Goal: Check status: Check status

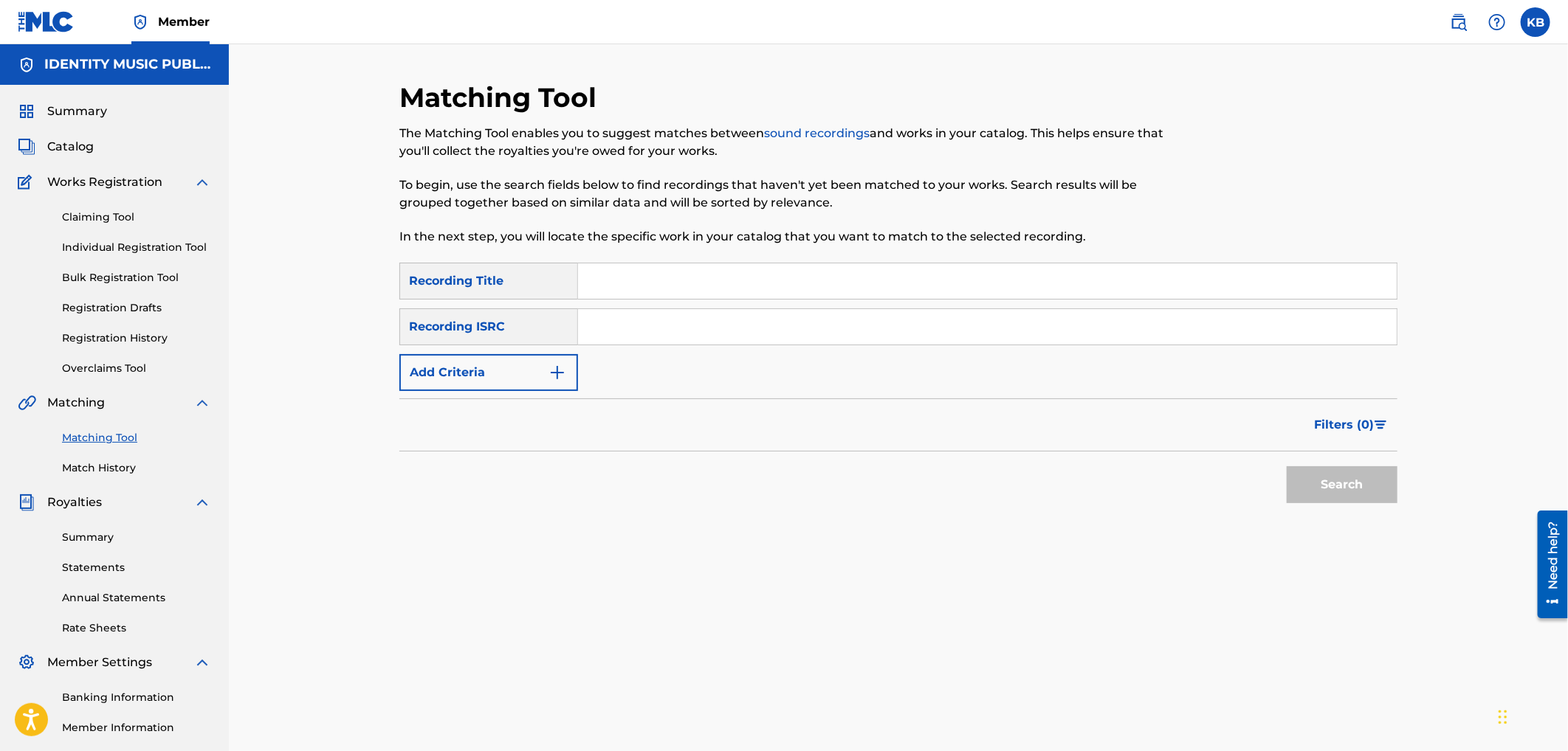
click at [47, 30] on img at bounding box center [46, 22] width 57 height 21
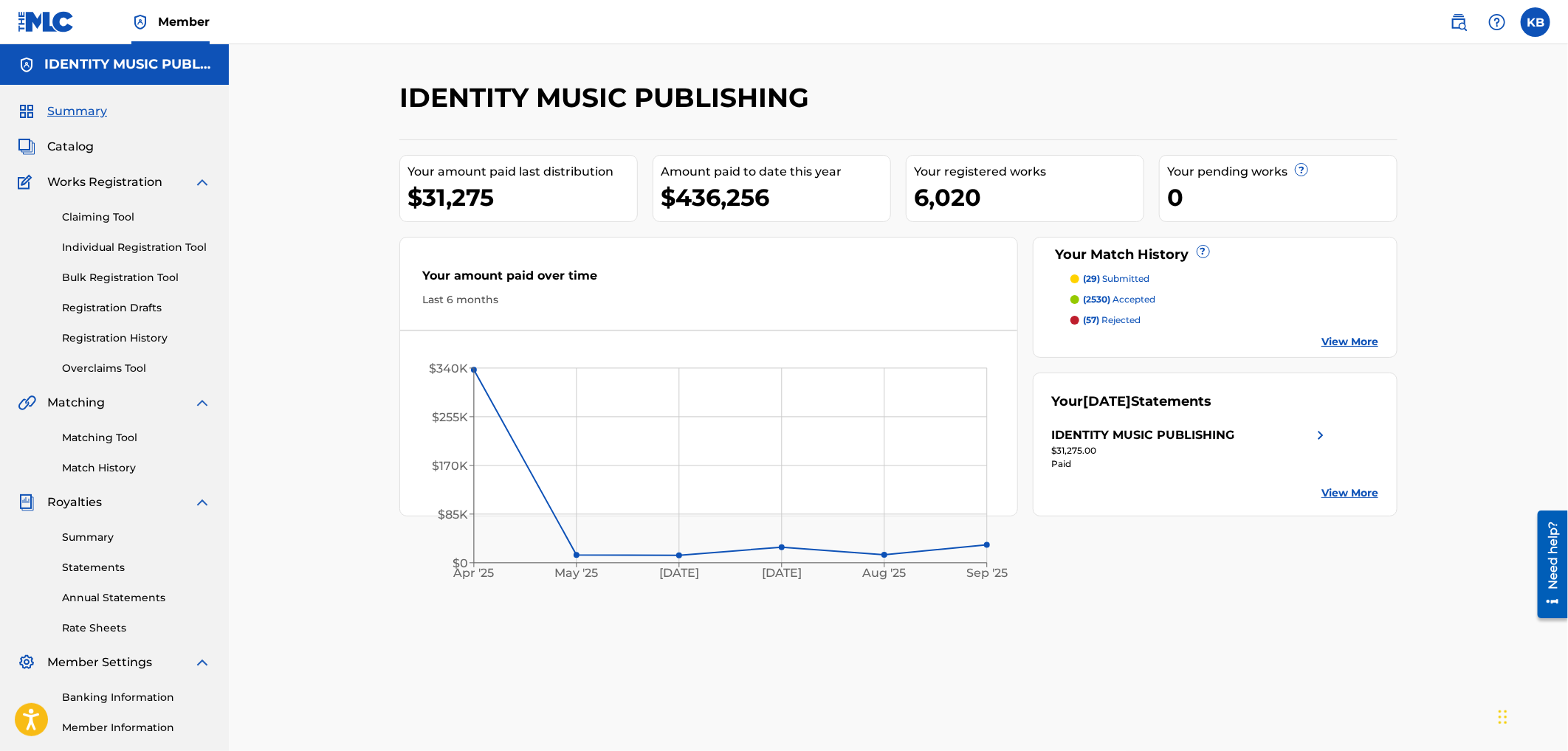
click at [1117, 318] on p "(57) rejected" at bounding box center [1113, 320] width 58 height 13
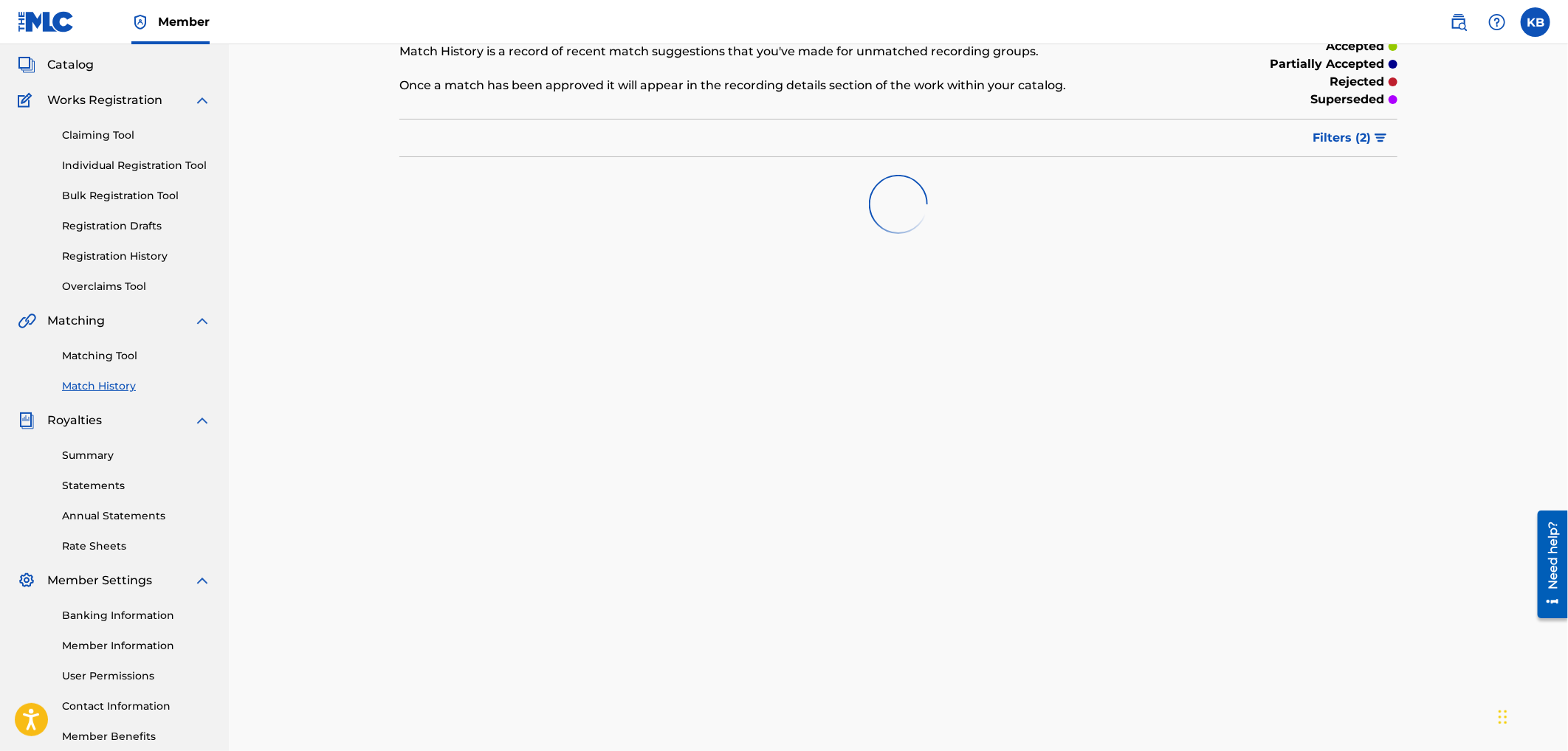
scroll to position [163, 0]
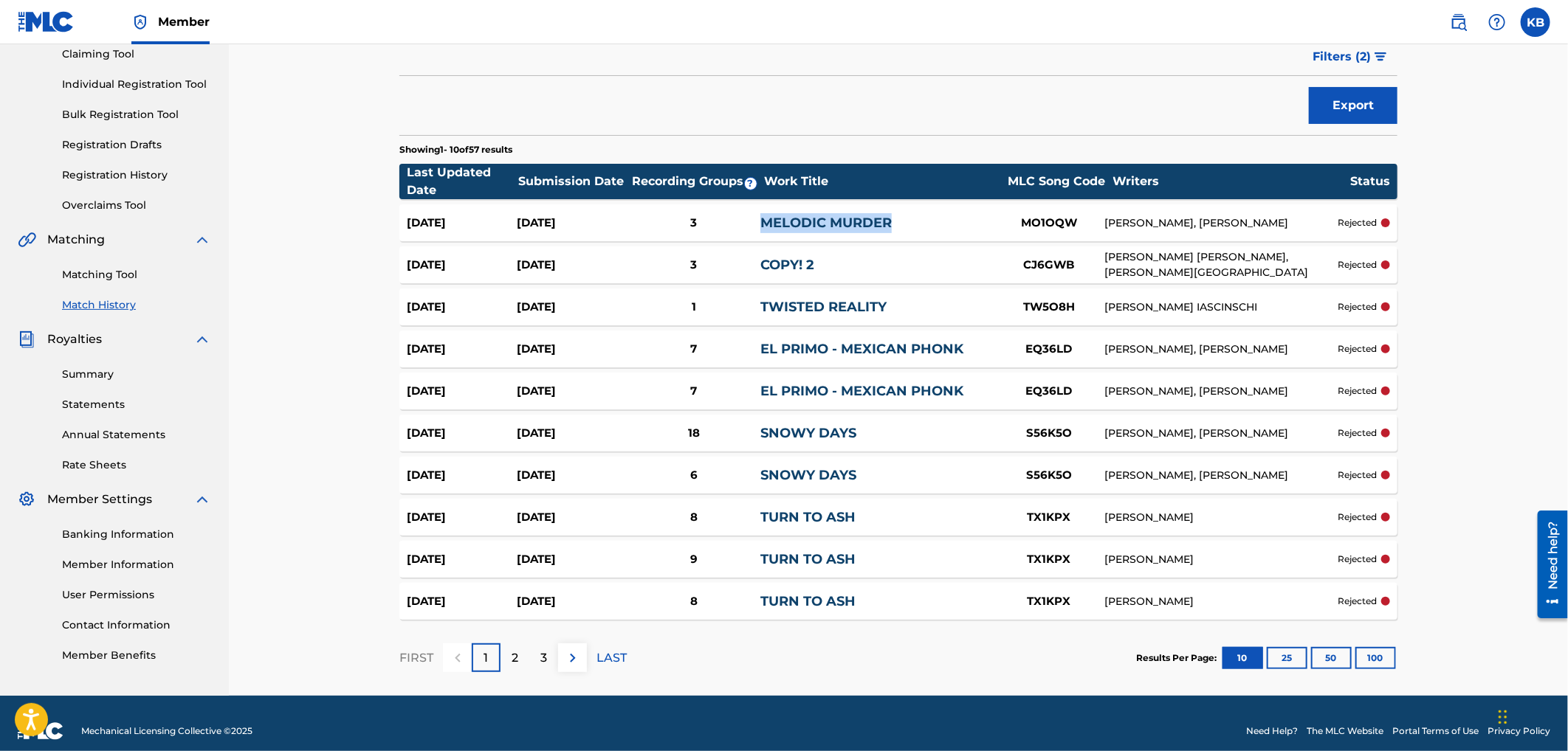
drag, startPoint x: 913, startPoint y: 210, endPoint x: 734, endPoint y: 220, distance: 179.3
click at [734, 220] on div "[DATE] [DATE] 3 MELODIC MURDER MO1OQW [PERSON_NAME], [PERSON_NAME] rejected" at bounding box center [898, 223] width 998 height 37
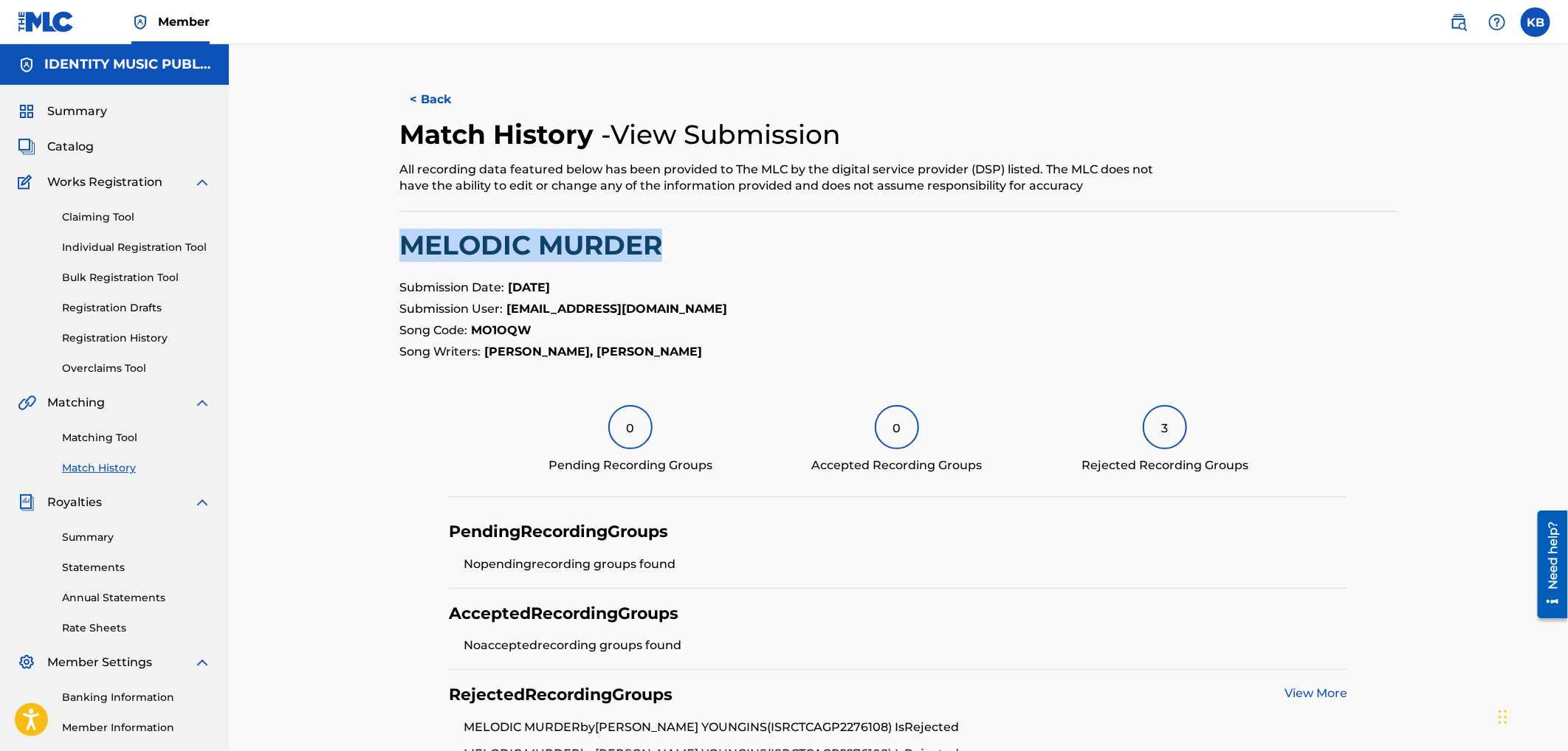
drag, startPoint x: 391, startPoint y: 240, endPoint x: 662, endPoint y: 244, distance: 271.0
click at [664, 244] on div "< Back Match History - View Submission All recording data featured below has be…" at bounding box center [899, 480] width 1034 height 797
copy h2 "MELODIC MURDER"
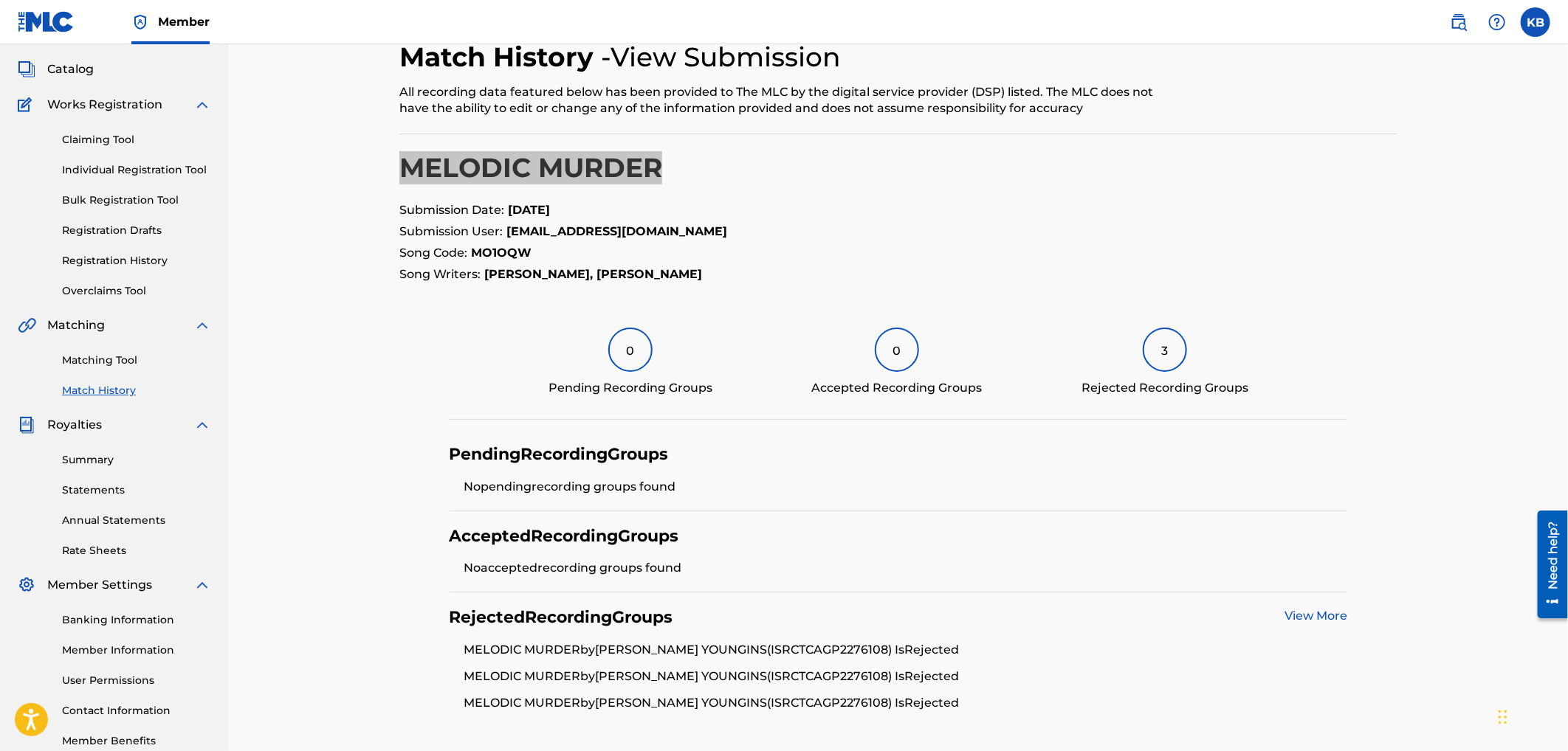
scroll to position [197, 0]
